Goal: Navigation & Orientation: Go to known website

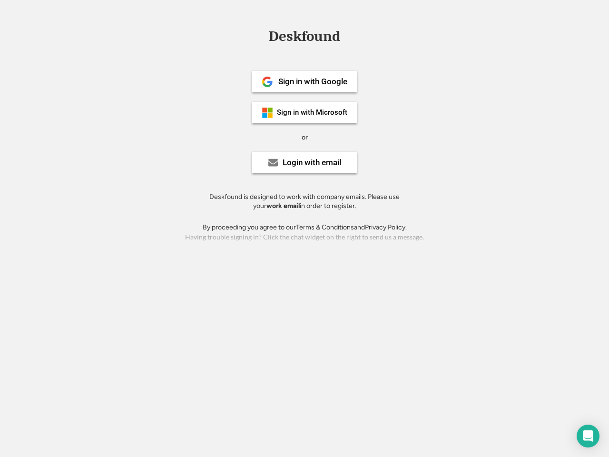
click at [305, 136] on div "or" at bounding box center [305, 138] width 6 height 10
click at [305, 38] on div "Deskfound" at bounding box center [304, 36] width 81 height 15
click at [260, 36] on div "Deskfound" at bounding box center [304, 38] width 609 height 18
click at [305, 38] on div "Deskfound" at bounding box center [304, 36] width 81 height 15
click at [305, 137] on div "or" at bounding box center [305, 138] width 6 height 10
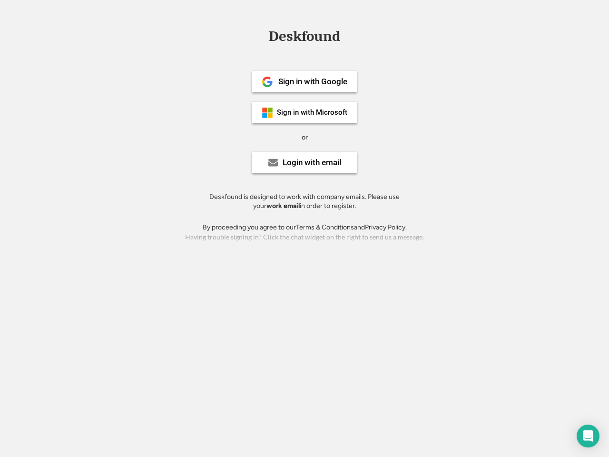
click at [305, 81] on div "Sign in with Google" at bounding box center [312, 82] width 69 height 8
click at [313, 81] on div "Sign in with Google" at bounding box center [312, 82] width 69 height 8
click at [267, 82] on img at bounding box center [267, 81] width 11 height 11
click at [305, 112] on div "Sign in with Microsoft" at bounding box center [312, 112] width 70 height 7
click at [313, 112] on div "Sign in with Microsoft" at bounding box center [312, 112] width 70 height 7
